Goal: Transaction & Acquisition: Purchase product/service

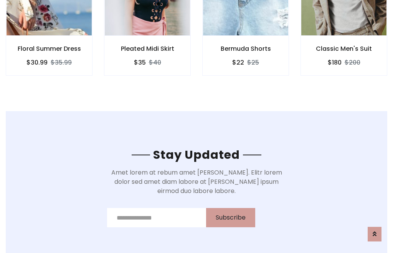
scroll to position [1157, 0]
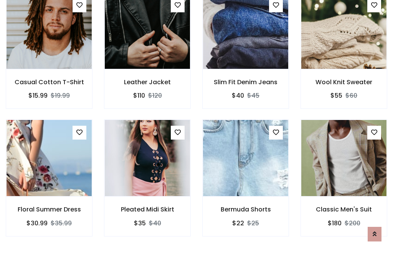
click at [197, 126] on div "Bermuda Shorts $22 $25" at bounding box center [246, 182] width 98 height 127
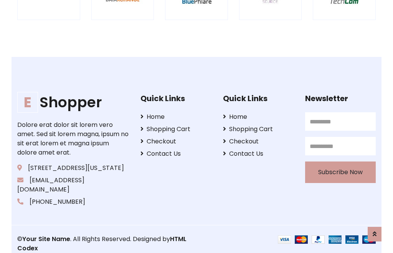
scroll to position [1462, 0]
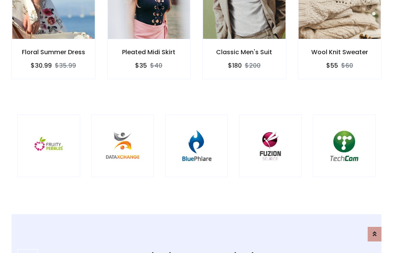
click at [197, 126] on img at bounding box center [197, 146] width 44 height 44
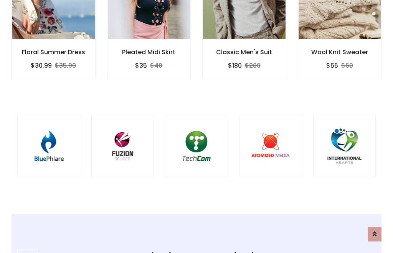
click at [197, 126] on img at bounding box center [197, 146] width 44 height 44
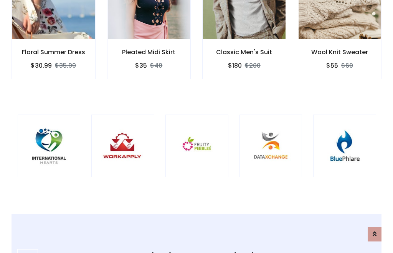
click at [197, 126] on img at bounding box center [197, 146] width 44 height 44
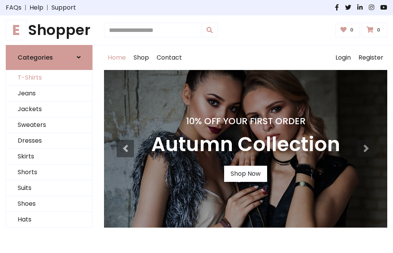
click at [49, 78] on link "T-Shirts" at bounding box center [49, 78] width 86 height 16
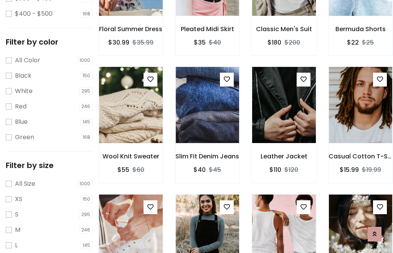
scroll to position [71, 0]
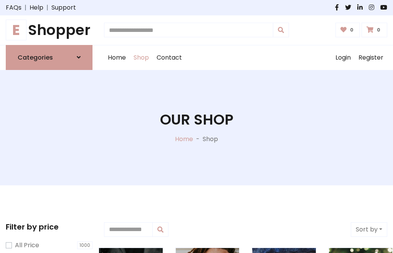
click at [49, 30] on h1 "E Shopper" at bounding box center [49, 30] width 87 height 17
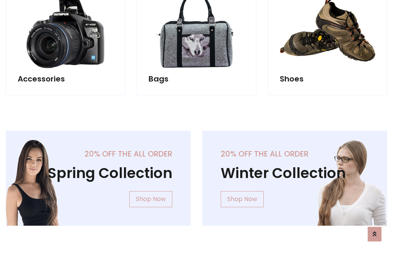
scroll to position [746, 0]
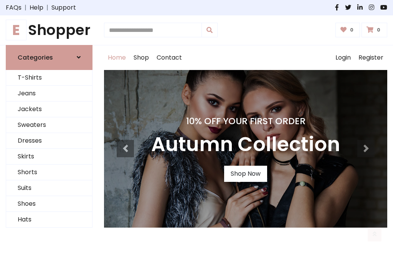
scroll to position [252, 0]
